Goal: Task Accomplishment & Management: Use online tool/utility

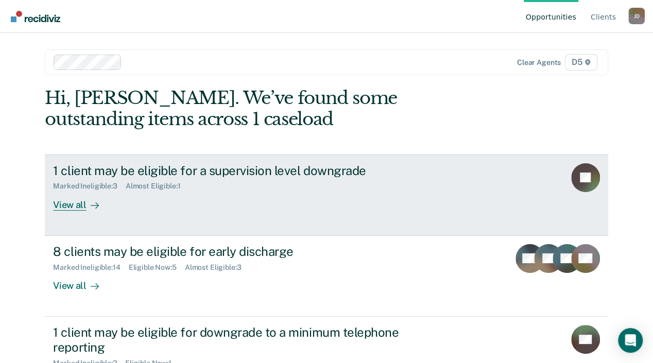
click at [111, 204] on div "View all" at bounding box center [82, 200] width 58 height 20
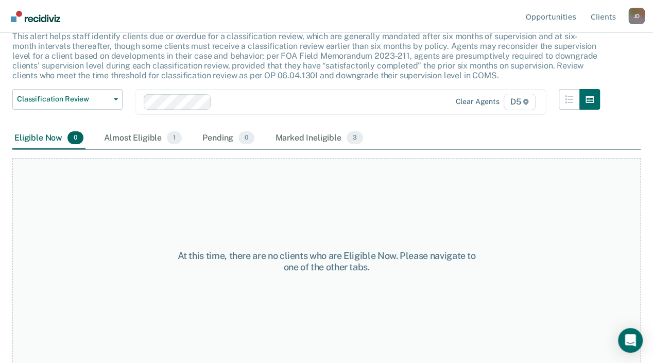
scroll to position [79, 0]
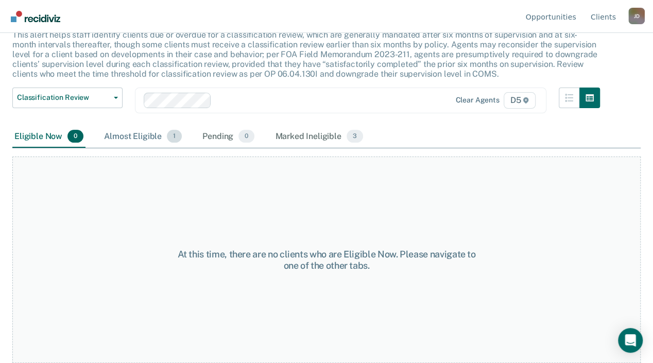
click at [113, 141] on div "Almost Eligible 1" at bounding box center [143, 137] width 82 height 23
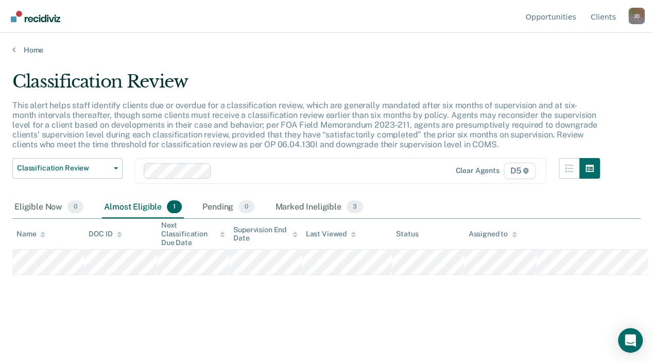
scroll to position [0, 0]
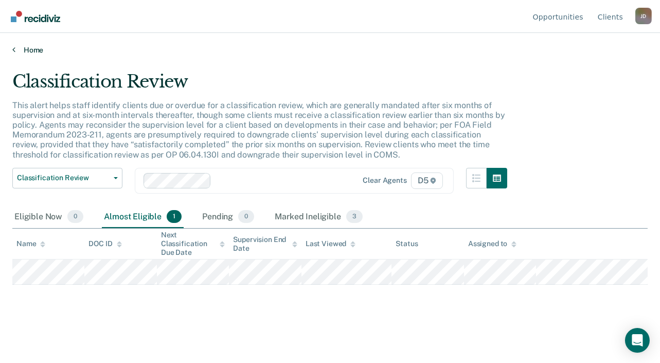
click at [13, 48] on icon at bounding box center [13, 49] width 3 height 8
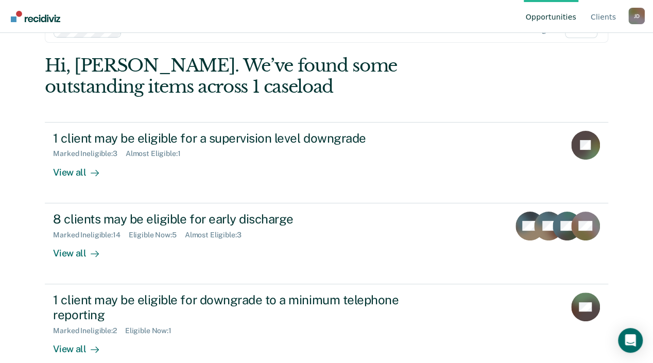
scroll to position [48, 0]
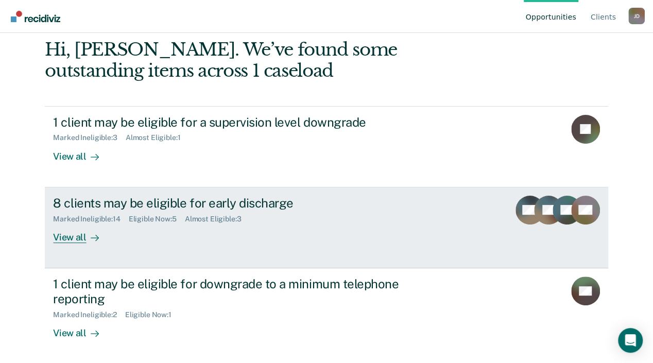
click at [111, 237] on div "View all" at bounding box center [82, 233] width 58 height 20
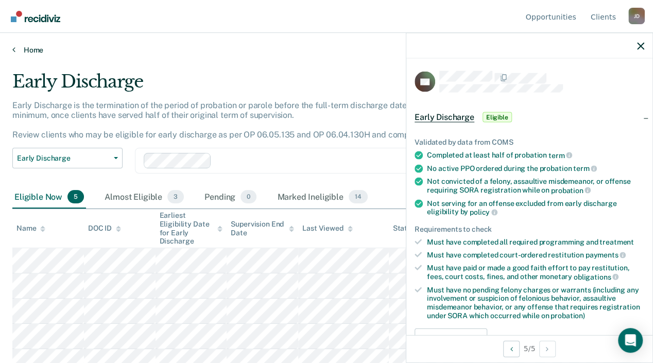
click at [14, 50] on icon at bounding box center [13, 49] width 3 height 8
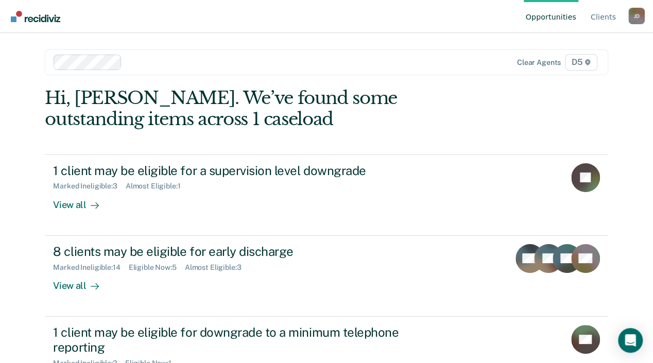
scroll to position [48, 0]
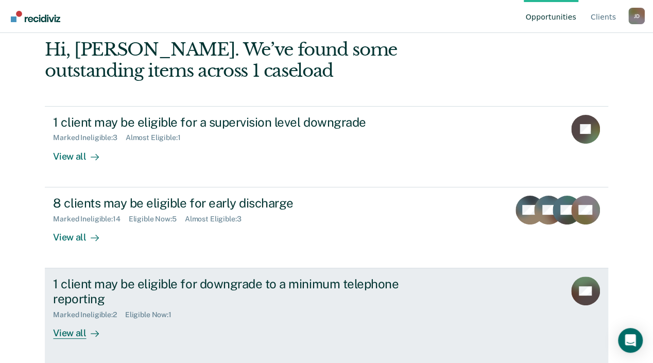
click at [111, 334] on div "View all" at bounding box center [82, 329] width 58 height 20
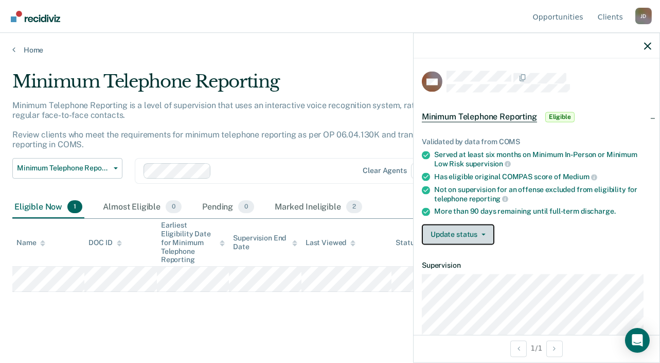
click at [454, 234] on button "Update status" at bounding box center [458, 234] width 73 height 21
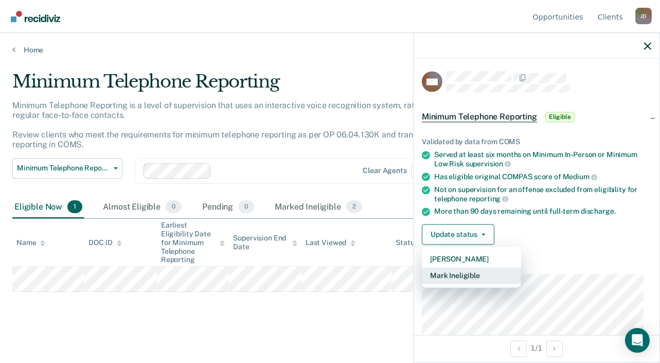
click at [469, 276] on button "Mark Ineligible" at bounding box center [471, 276] width 99 height 16
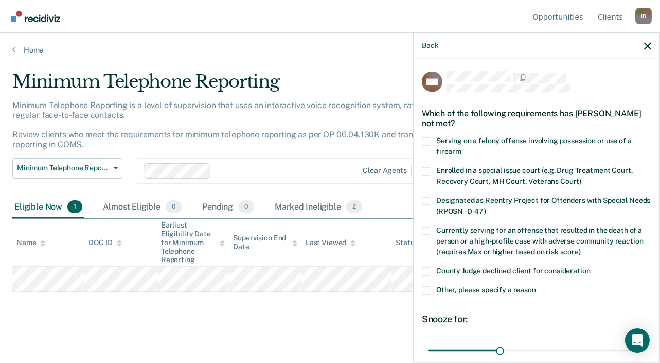
click at [426, 142] on span at bounding box center [426, 141] width 8 height 8
click at [462, 148] on input "Serving on a felony offense involving possession or use of a firearm" at bounding box center [462, 148] width 0 height 0
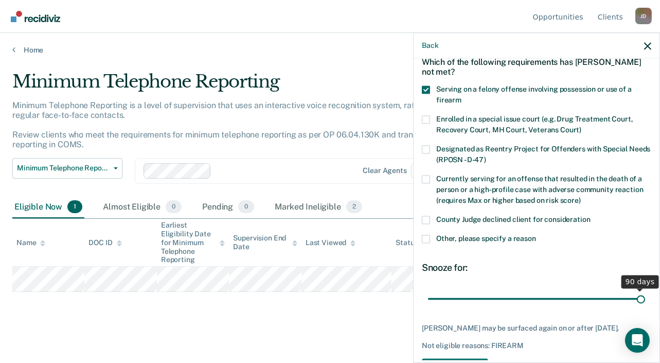
drag, startPoint x: 496, startPoint y: 298, endPoint x: 636, endPoint y: 280, distance: 141.7
type input "90"
click at [646, 290] on input "range" at bounding box center [536, 299] width 217 height 18
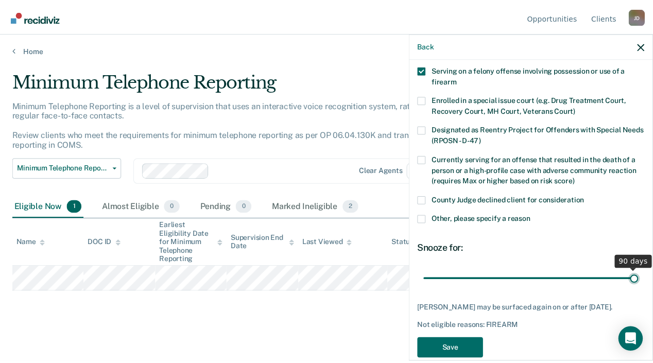
scroll to position [88, 0]
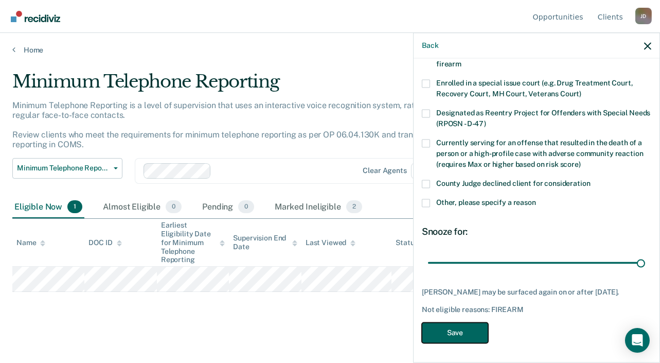
click at [466, 331] on button "Save" at bounding box center [455, 332] width 66 height 21
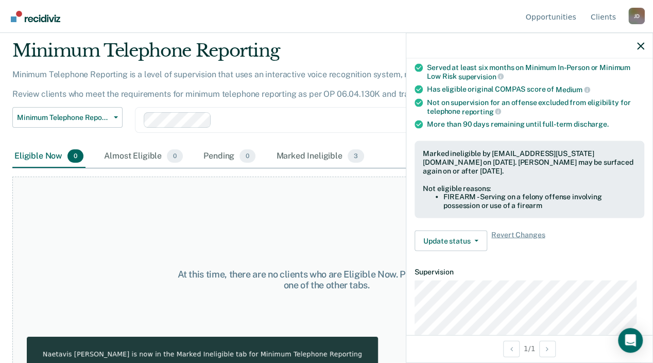
scroll to position [0, 0]
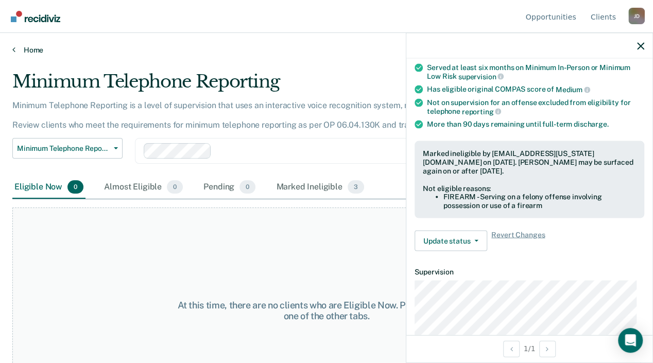
click at [18, 49] on link "Home" at bounding box center [326, 49] width 628 height 9
